Goal: Task Accomplishment & Management: Complete application form

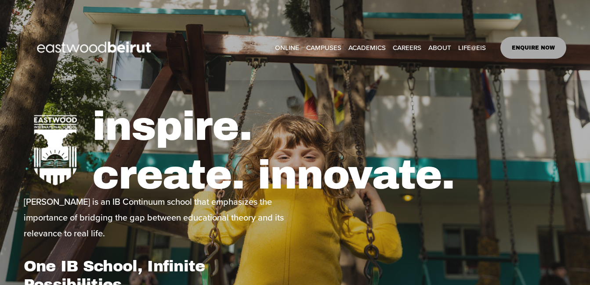
click at [413, 46] on link "CAREERS" at bounding box center [407, 47] width 29 height 13
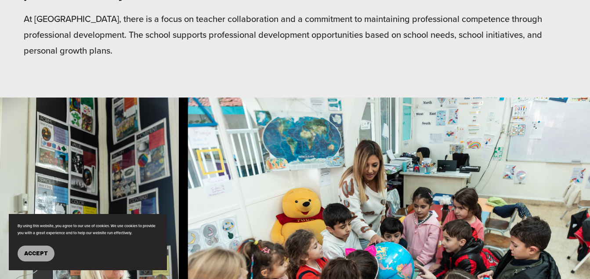
scroll to position [548, 0]
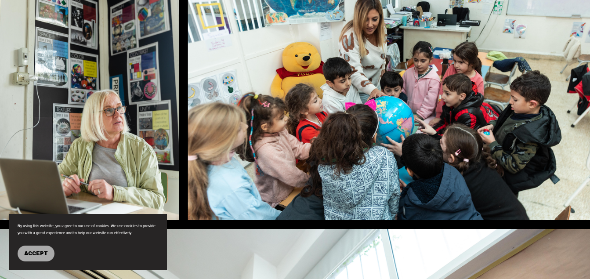
click at [32, 254] on span "Accept" at bounding box center [36, 253] width 24 height 6
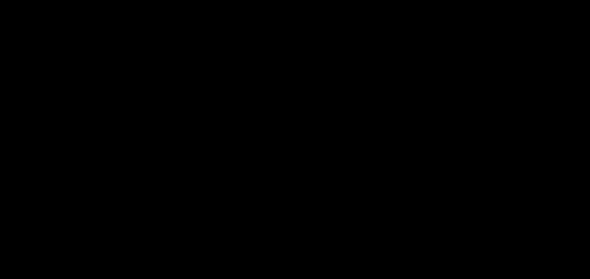
scroll to position [2020, 0]
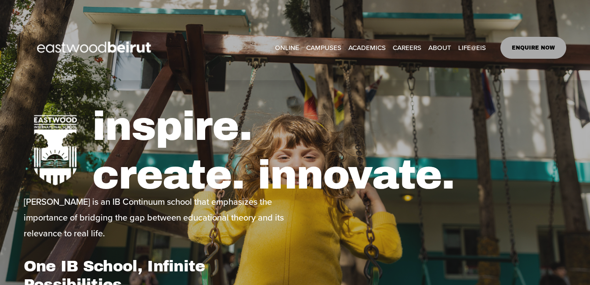
click at [406, 51] on link "CAREERS" at bounding box center [407, 47] width 29 height 13
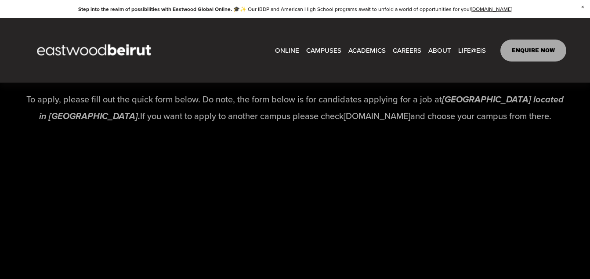
scroll to position [1764, 0]
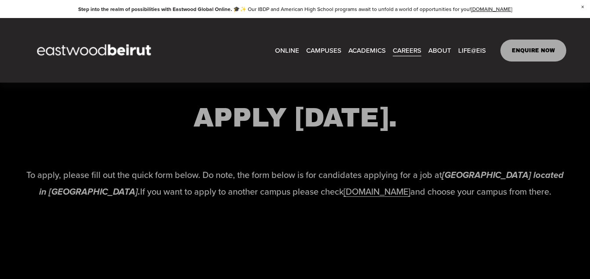
click at [404, 197] on link "www.eastwoodschools.com" at bounding box center [376, 191] width 67 height 13
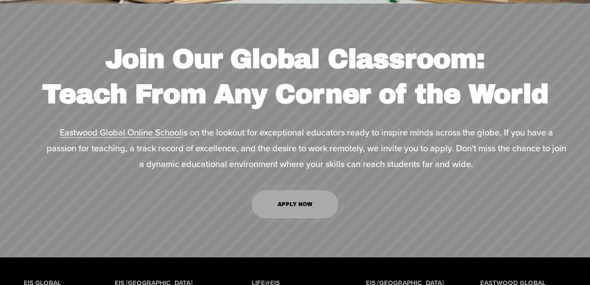
scroll to position [3337, 0]
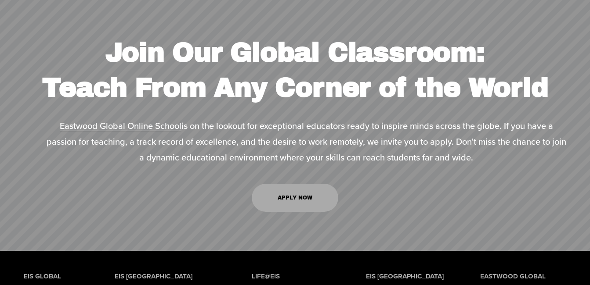
click at [289, 212] on link "APPLY NOW" at bounding box center [295, 198] width 87 height 28
type input "*****"
